Goal: Contribute content

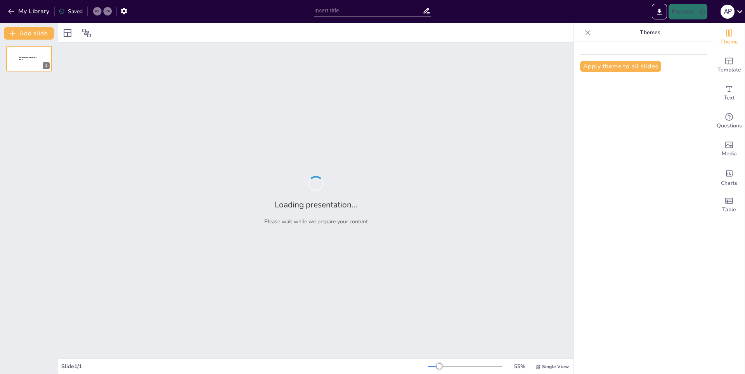
type input "Historia y Evolución del Patinaje de Velocidad"
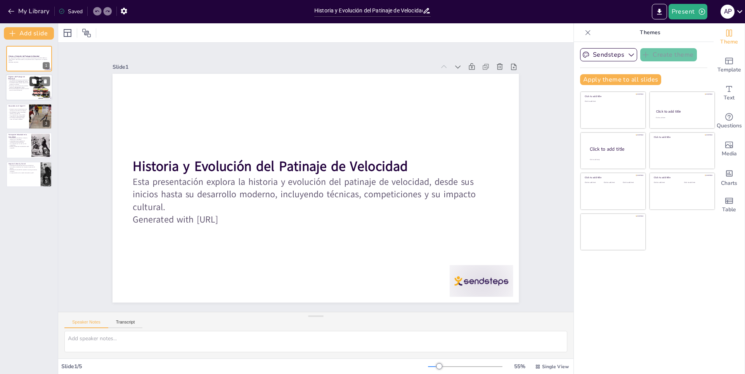
click at [32, 84] on button at bounding box center [33, 81] width 9 height 9
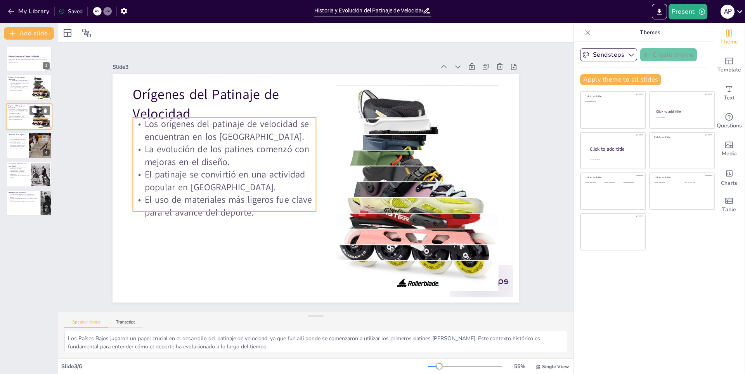
click at [26, 108] on p "Los orígenes del patinaje de velocidad se encuentran en los [GEOGRAPHIC_DATA]." at bounding box center [18, 109] width 21 height 3
click at [45, 111] on icon at bounding box center [45, 110] width 3 height 4
type textarea "La formalización del patinaje de velocidad como deporte en el siglo XX fue un h…"
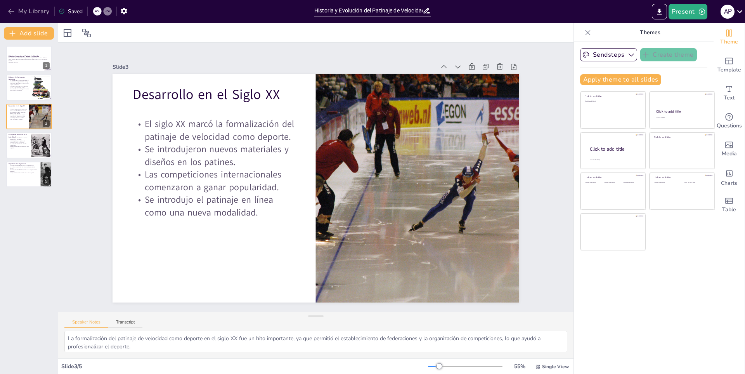
click at [17, 11] on button "My Library" at bounding box center [29, 11] width 47 height 12
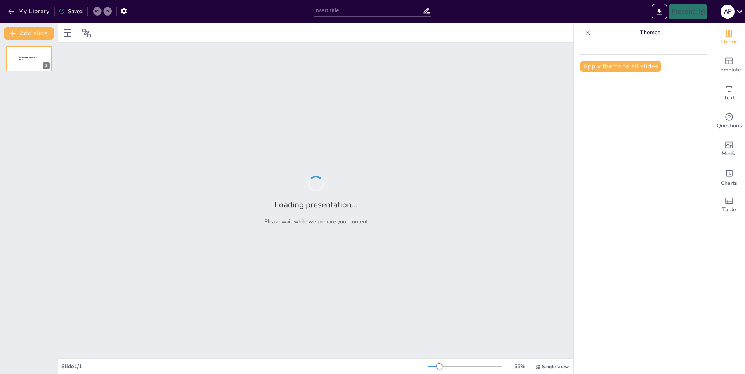
type input "Fundamentos del Maquillaje: Técnicas Esenciales"
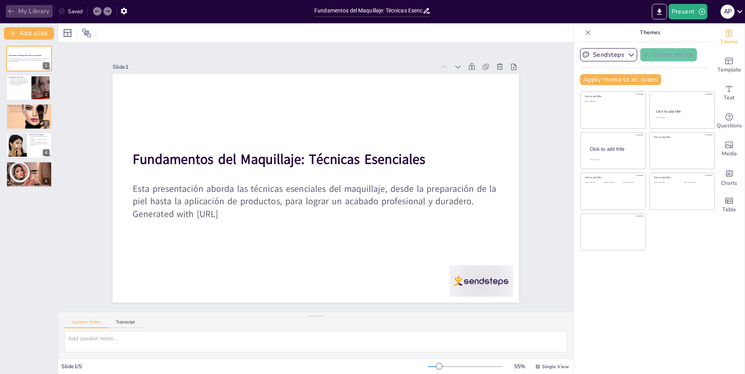
click at [23, 9] on button "My Library" at bounding box center [29, 11] width 47 height 12
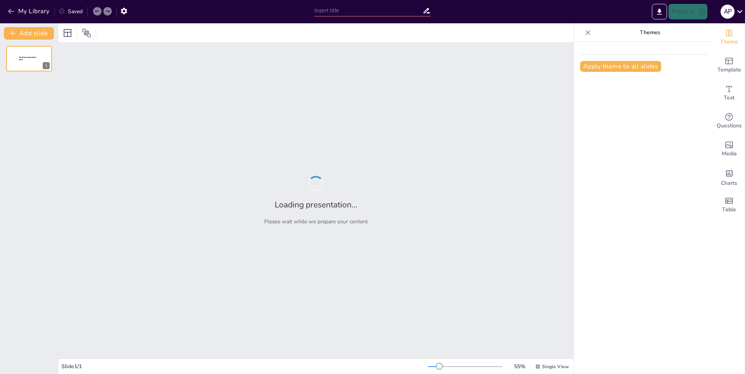
type input "Historia y Evolución del Voleibol"
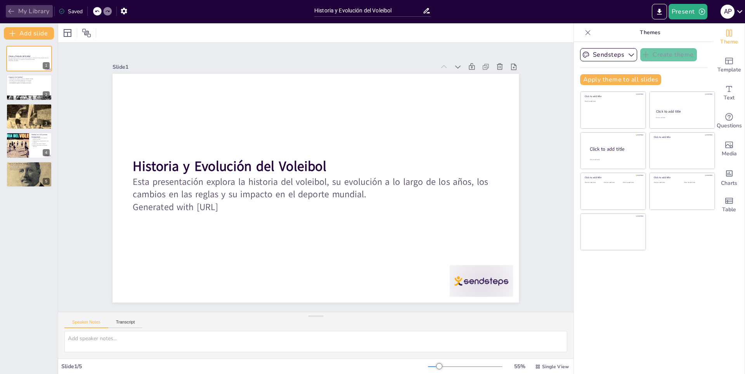
click at [45, 14] on button "My Library" at bounding box center [29, 11] width 47 height 12
